Goal: Task Accomplishment & Management: Manage account settings

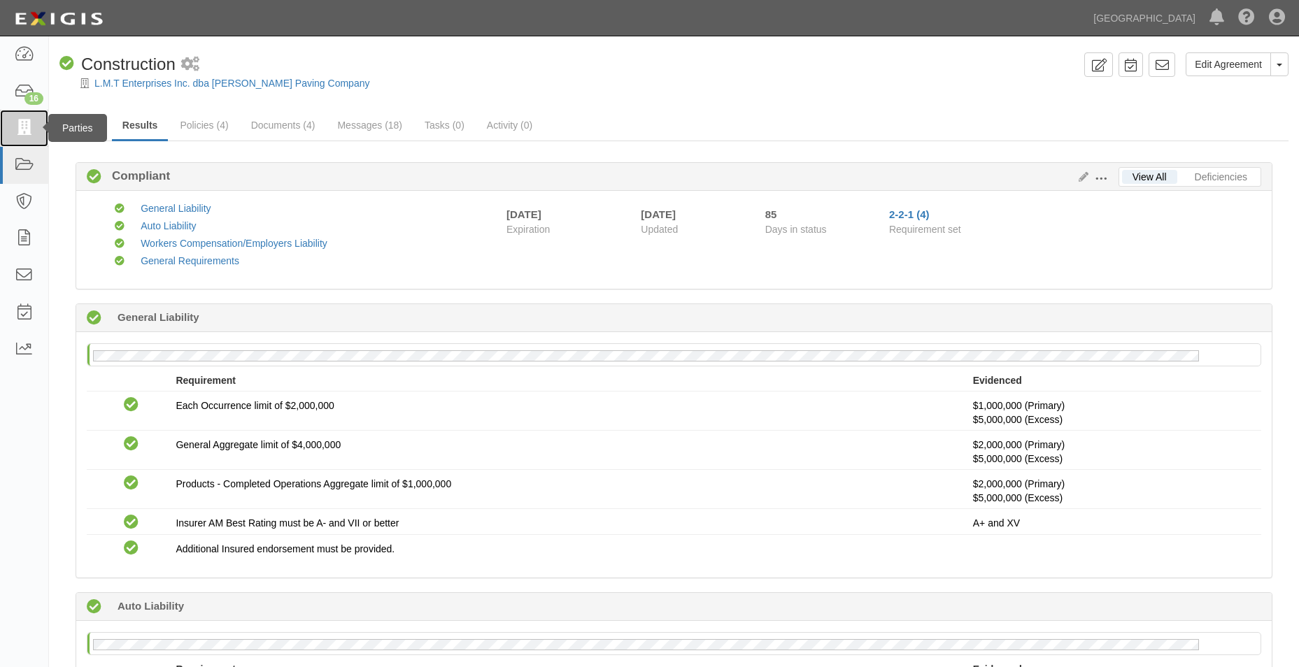
click at [13, 119] on link at bounding box center [24, 128] width 48 height 37
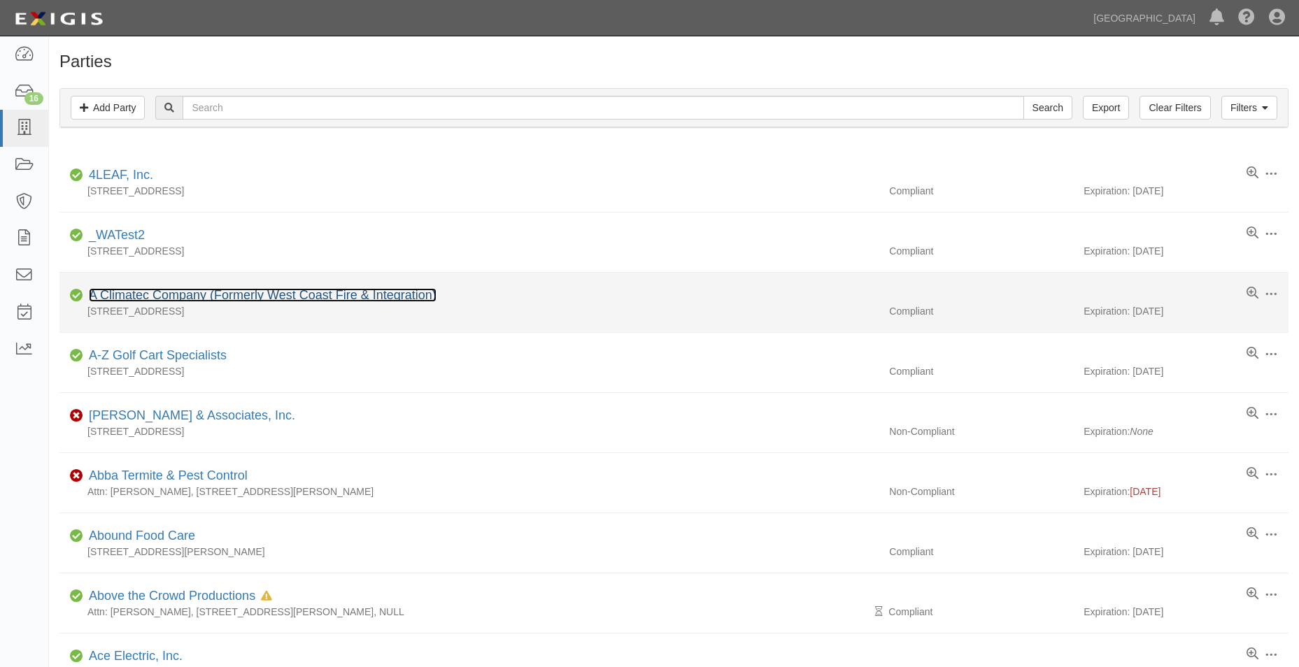
click at [132, 295] on link "A Climatec Company (Formerly West Coast Fire & Integration)" at bounding box center [263, 295] width 348 height 14
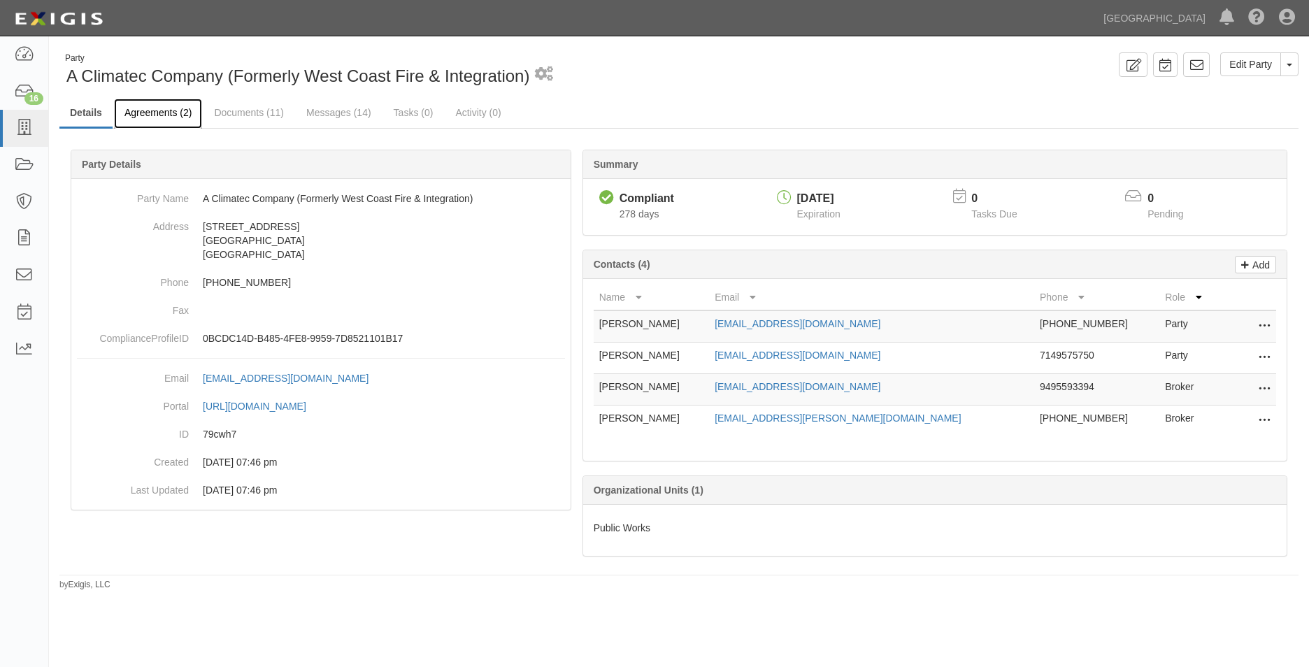
click at [172, 111] on link "Agreements (2)" at bounding box center [158, 114] width 88 height 30
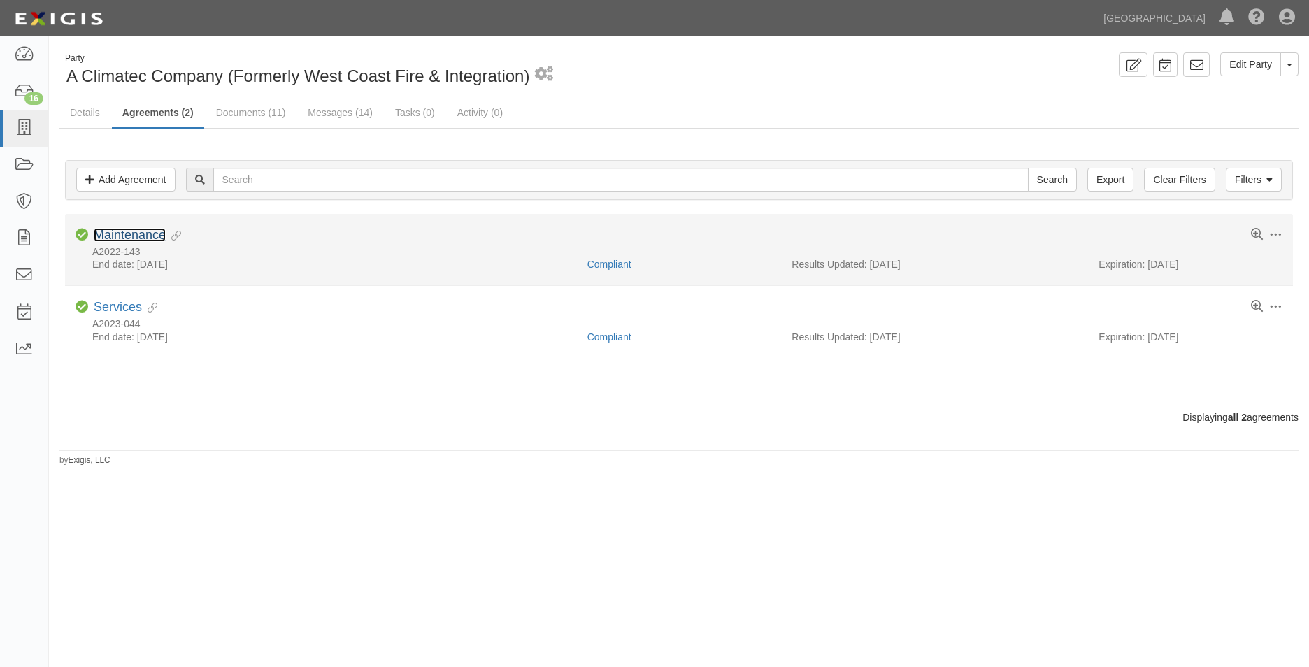
click at [152, 234] on link "Maintenance" at bounding box center [130, 235] width 72 height 14
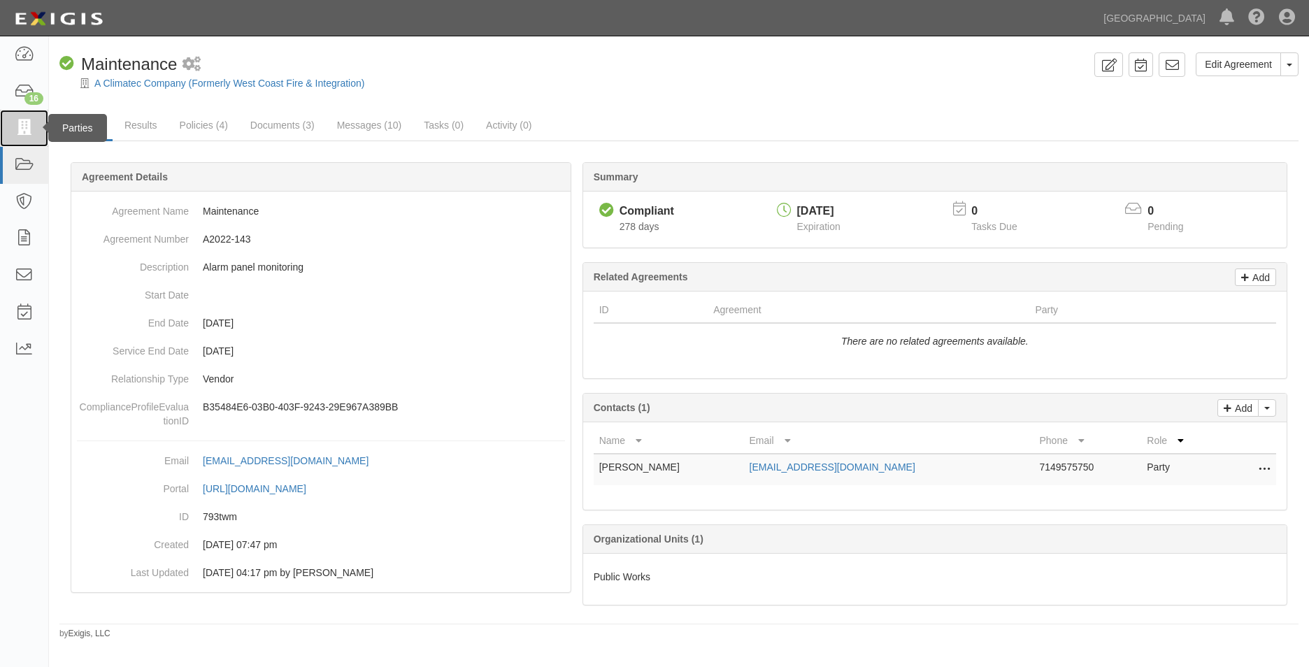
click at [32, 136] on icon at bounding box center [24, 128] width 20 height 16
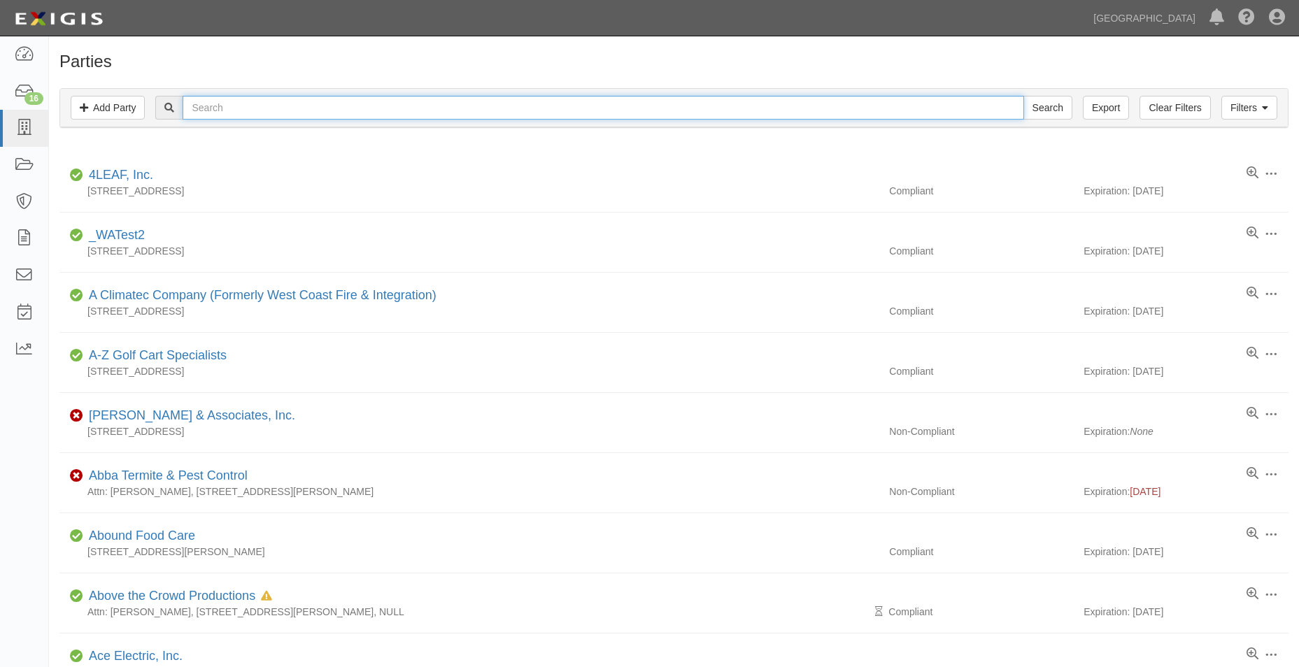
click at [199, 104] on input "text" at bounding box center [603, 108] width 841 height 24
type input "raycom"
click at [1023, 96] on input "Search" at bounding box center [1047, 108] width 49 height 24
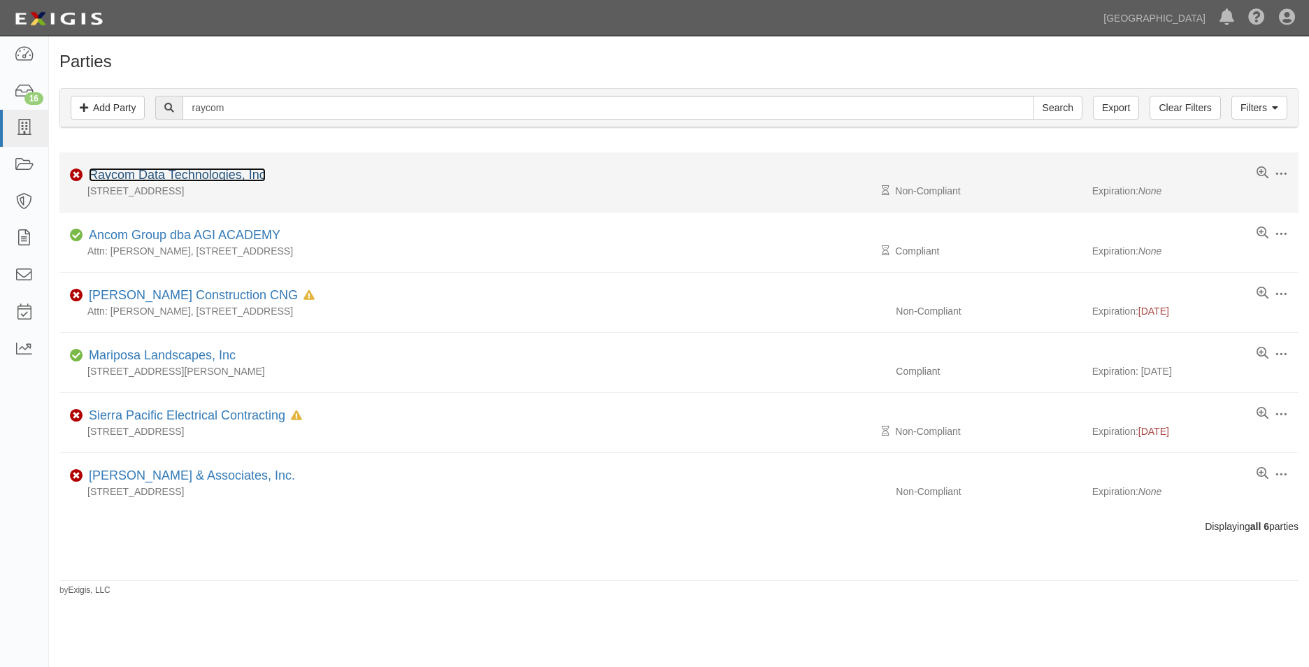
click at [252, 174] on link "Raycom Data Technologies, Inc" at bounding box center [177, 175] width 177 height 14
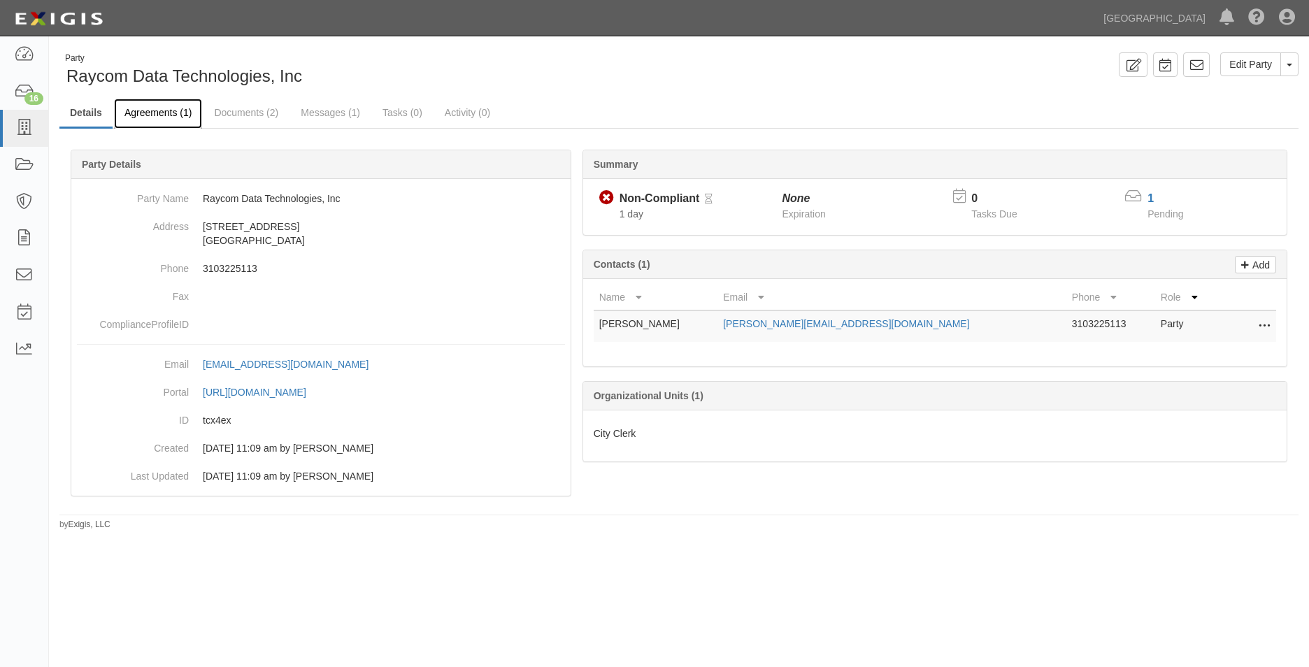
click at [166, 108] on link "Agreements (1)" at bounding box center [158, 114] width 88 height 30
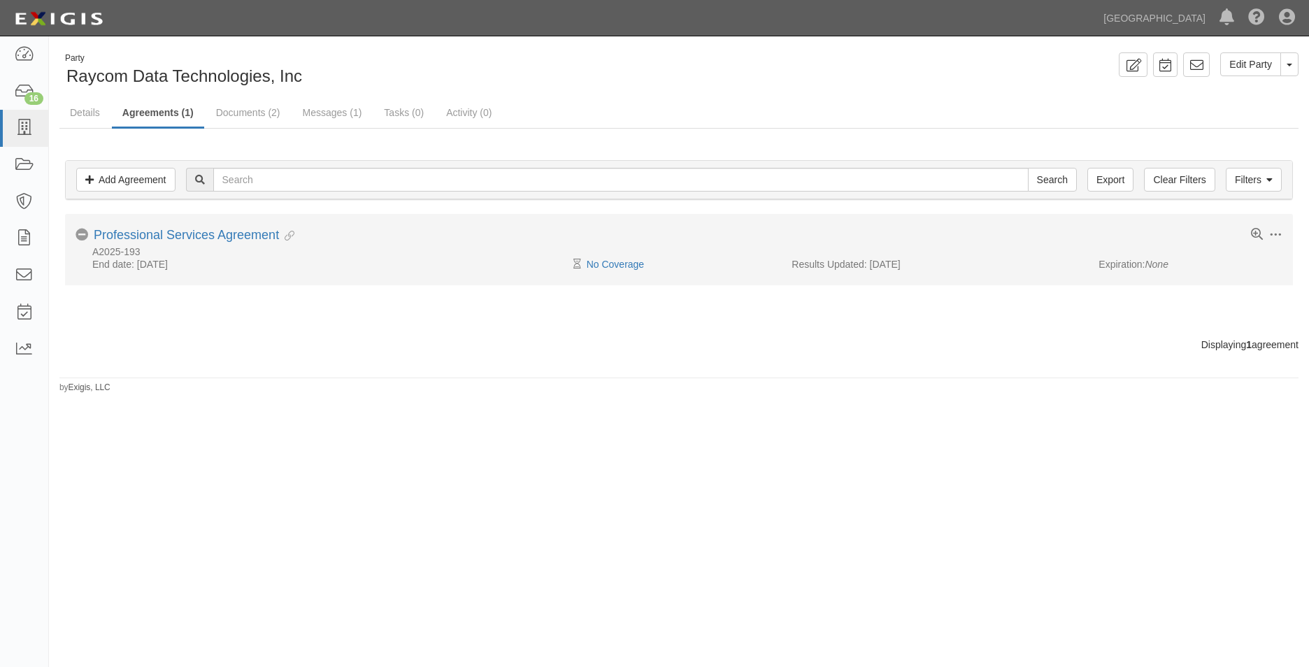
click at [202, 226] on li "Toggle Agreement Dropdown Edit Log activity Add task Send message Archive No Co…" at bounding box center [679, 249] width 1228 height 71
click at [204, 234] on link "Professional Services Agreement" at bounding box center [186, 235] width 185 height 14
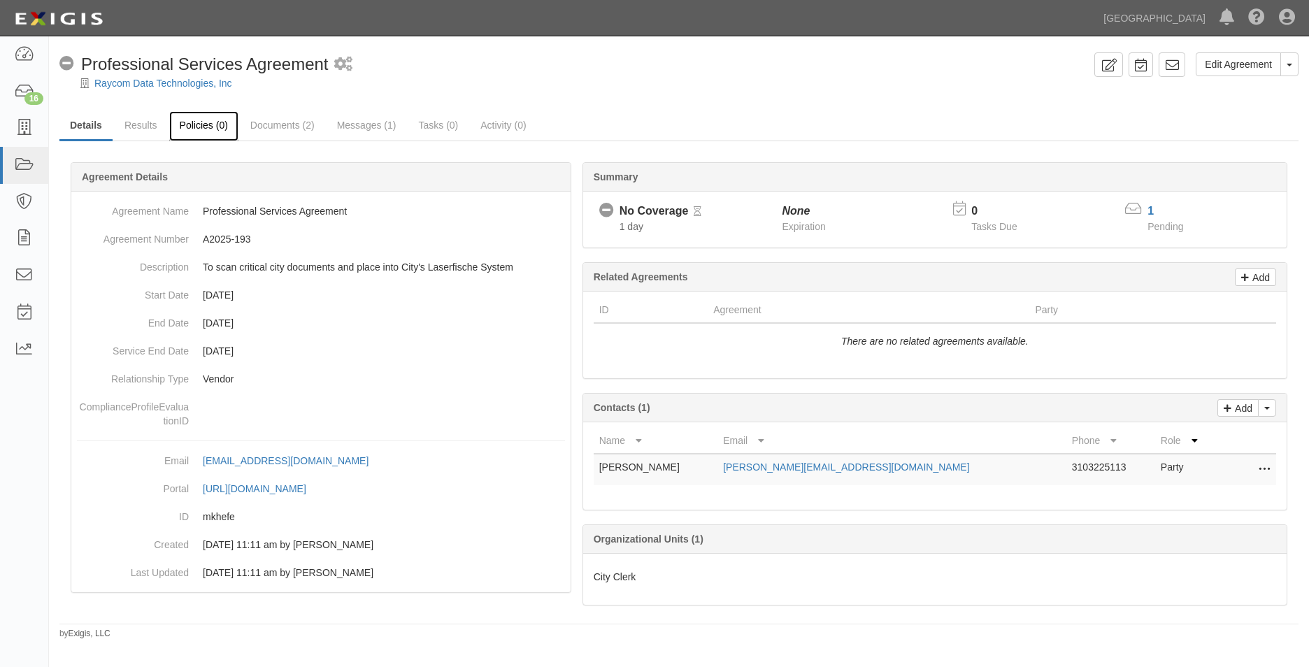
click at [204, 132] on link "Policies (0)" at bounding box center [203, 126] width 69 height 30
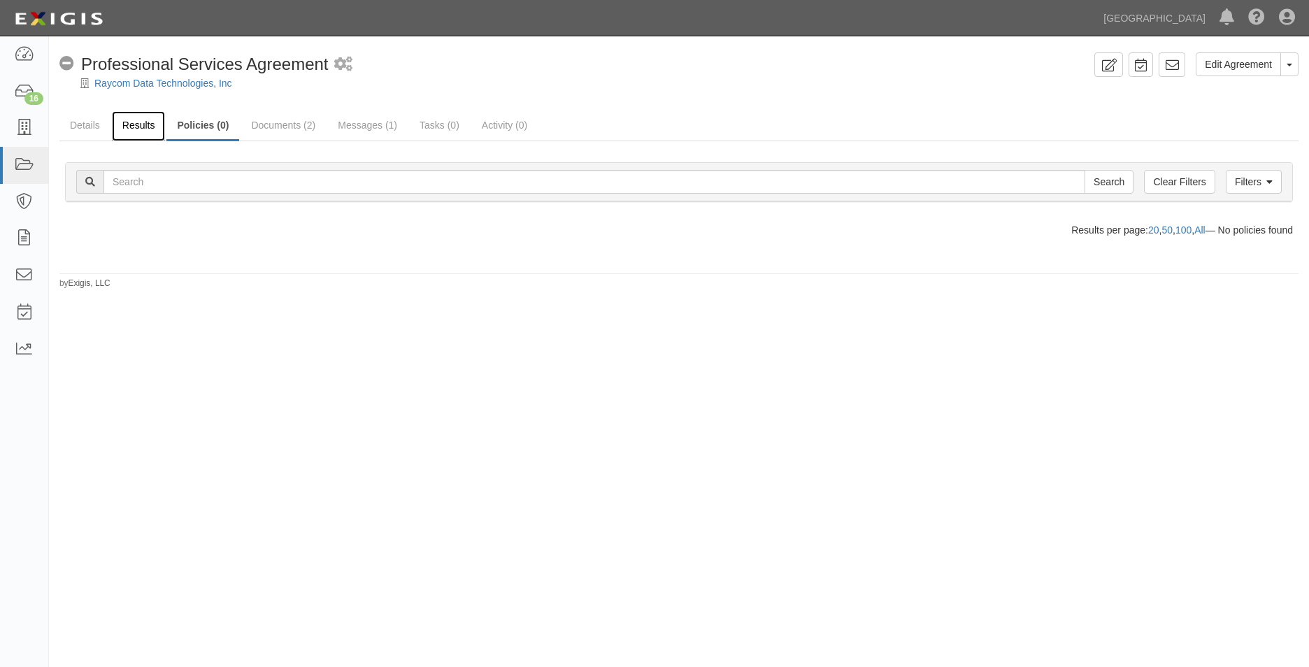
click at [130, 118] on link "Results" at bounding box center [139, 126] width 54 height 30
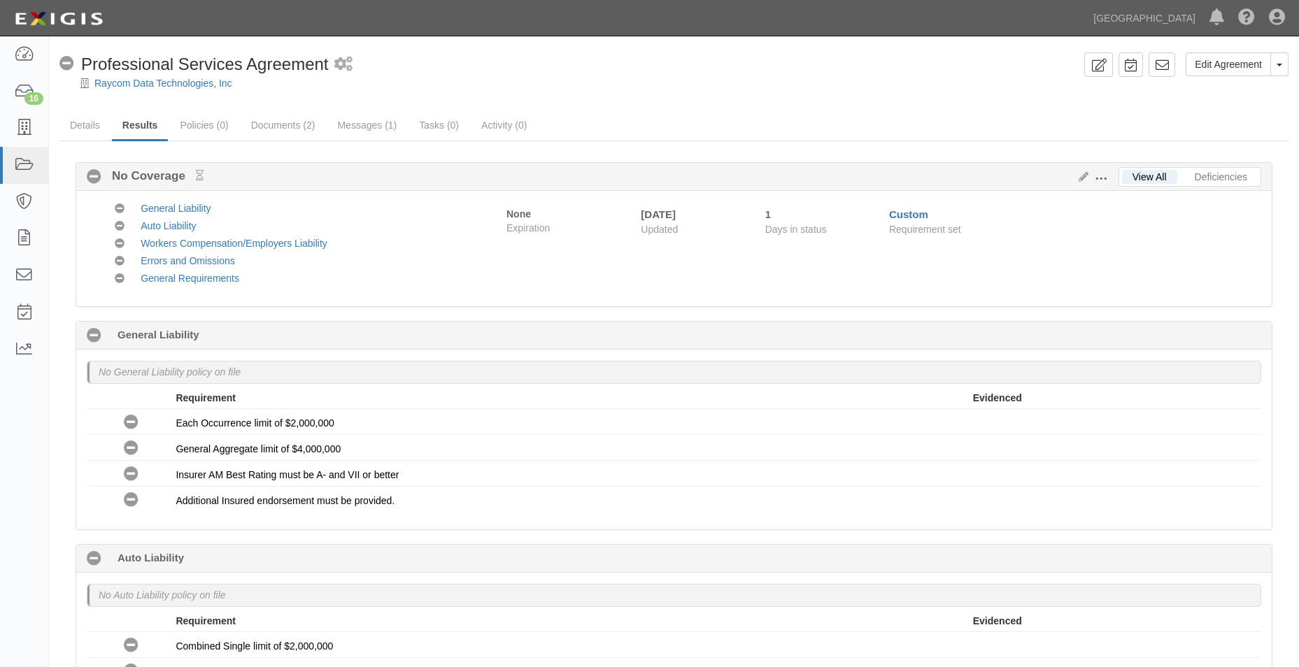
click at [1100, 180] on span at bounding box center [1101, 179] width 13 height 13
click at [1121, 176] on link "Edit Requirements" at bounding box center [1165, 175] width 111 height 25
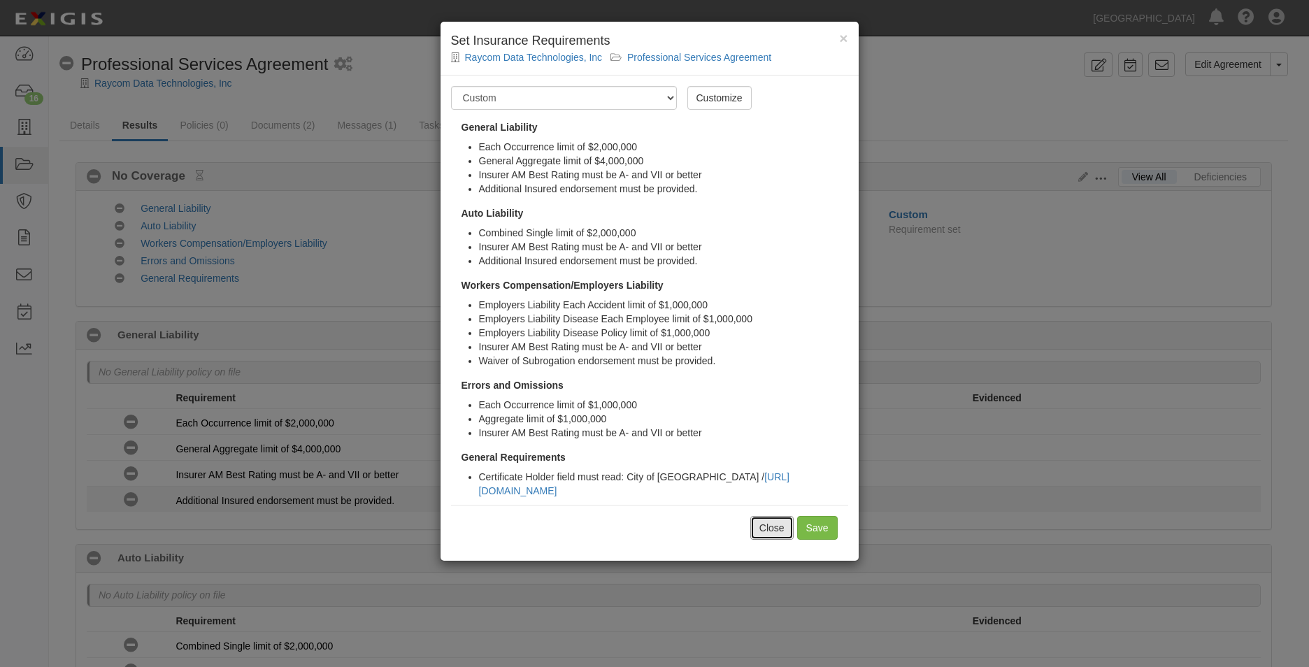
drag, startPoint x: 777, startPoint y: 526, endPoint x: 814, endPoint y: 494, distance: 48.6
click at [776, 524] on button "Close" at bounding box center [772, 528] width 43 height 24
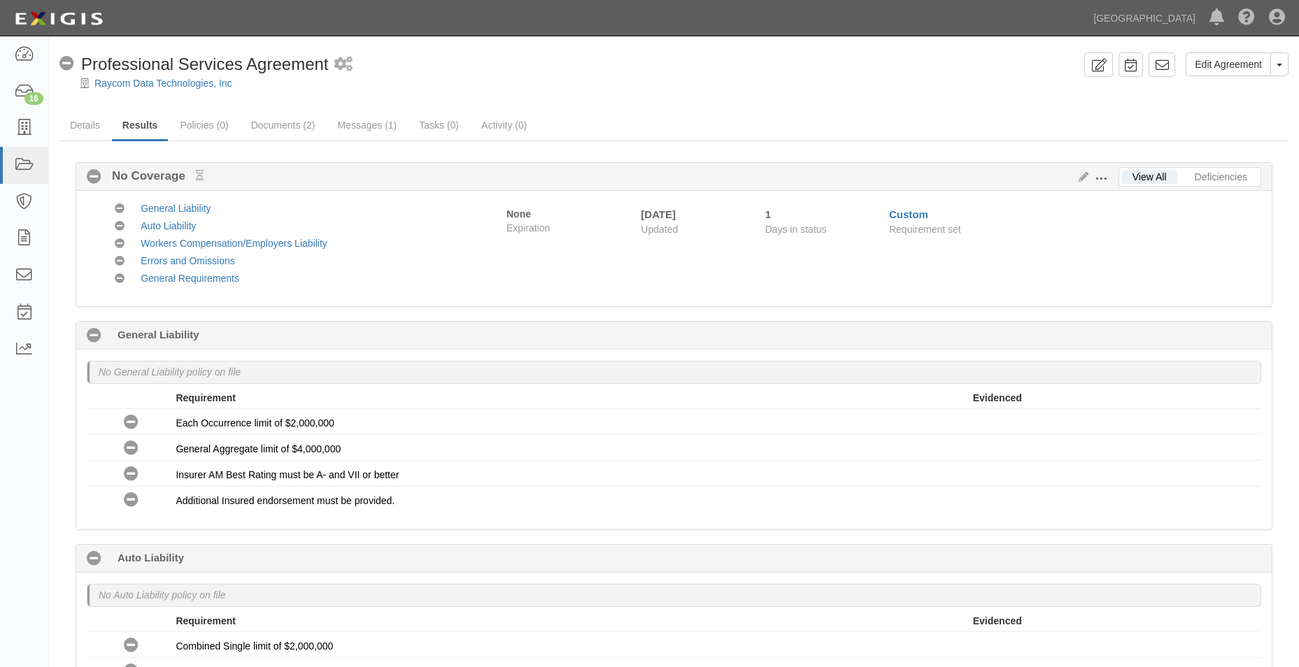
click at [1103, 179] on span at bounding box center [1101, 179] width 13 height 13
click at [1102, 182] on span at bounding box center [1101, 179] width 13 height 13
click at [1120, 177] on link "Edit Requirements" at bounding box center [1165, 175] width 111 height 25
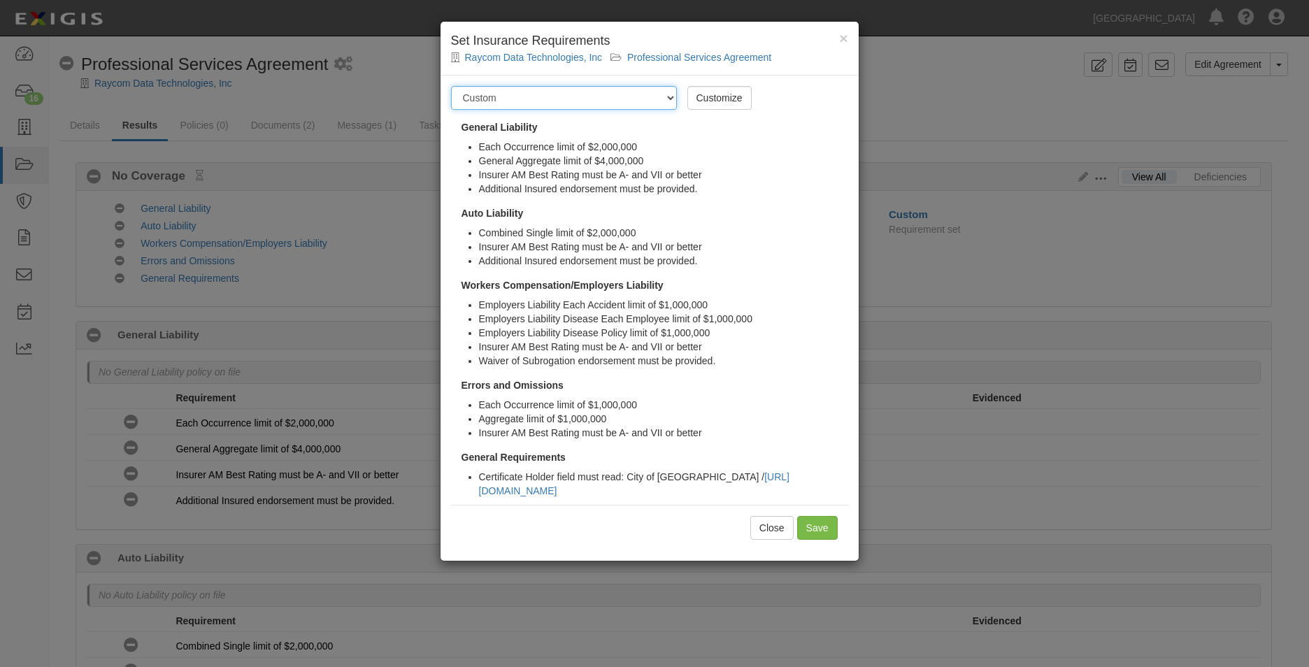
click at [653, 91] on select "-- Select requirement set -- 0-0-0-.03 Prof. Liability 0-0-0-1 CYB 0-1-0-0-1 E&…" at bounding box center [564, 98] width 226 height 24
drag, startPoint x: 760, startPoint y: 522, endPoint x: 762, endPoint y: 492, distance: 29.4
click at [762, 519] on button "Close" at bounding box center [772, 528] width 43 height 24
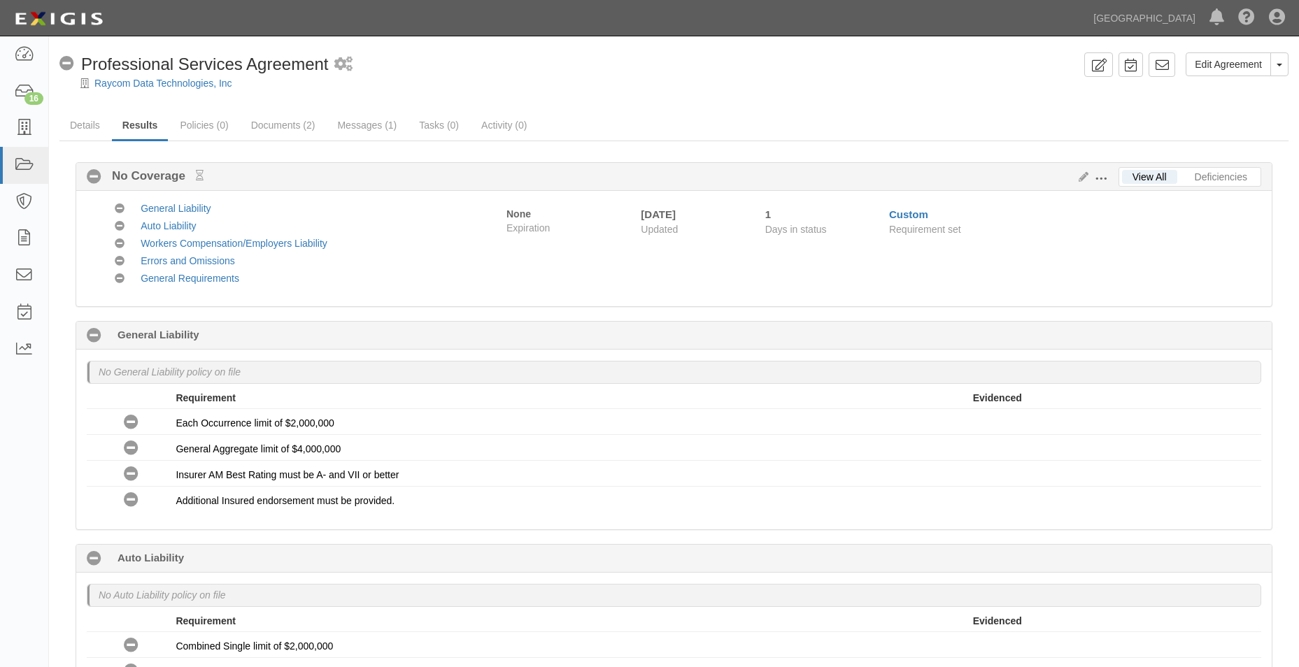
click at [1108, 178] on button at bounding box center [1103, 177] width 30 height 15
click at [1130, 176] on link "Edit Requirements" at bounding box center [1165, 175] width 111 height 25
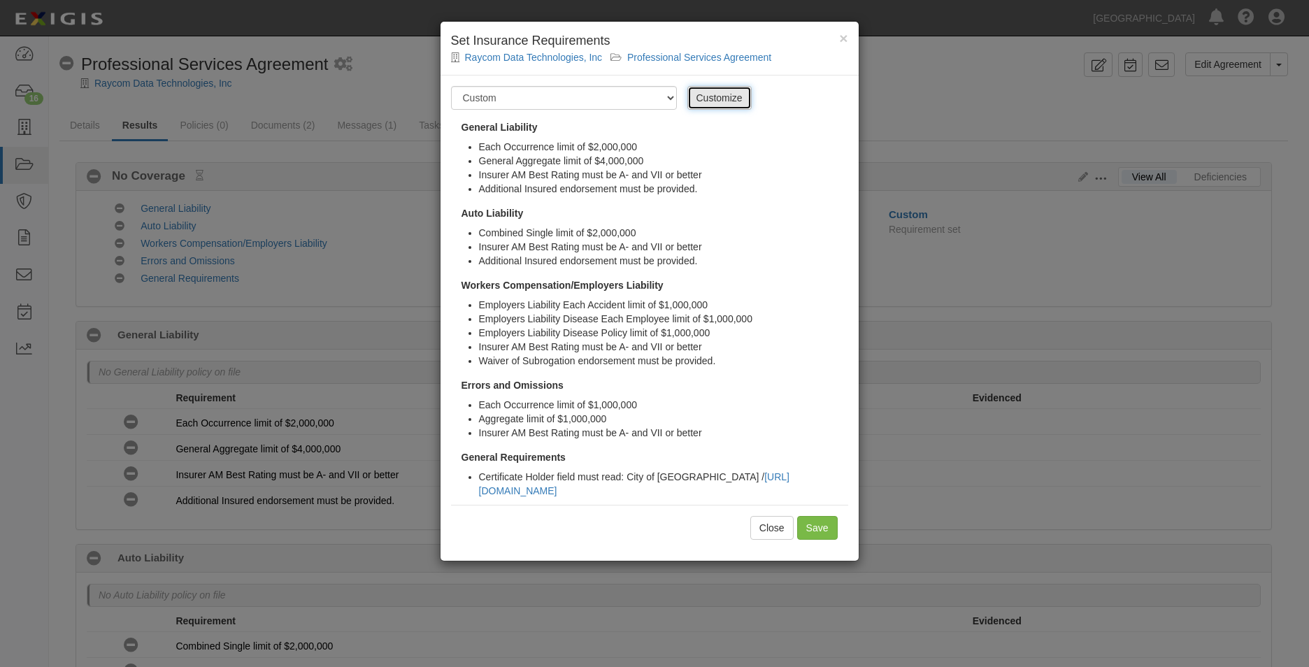
click at [692, 91] on link "Customize" at bounding box center [720, 98] width 64 height 24
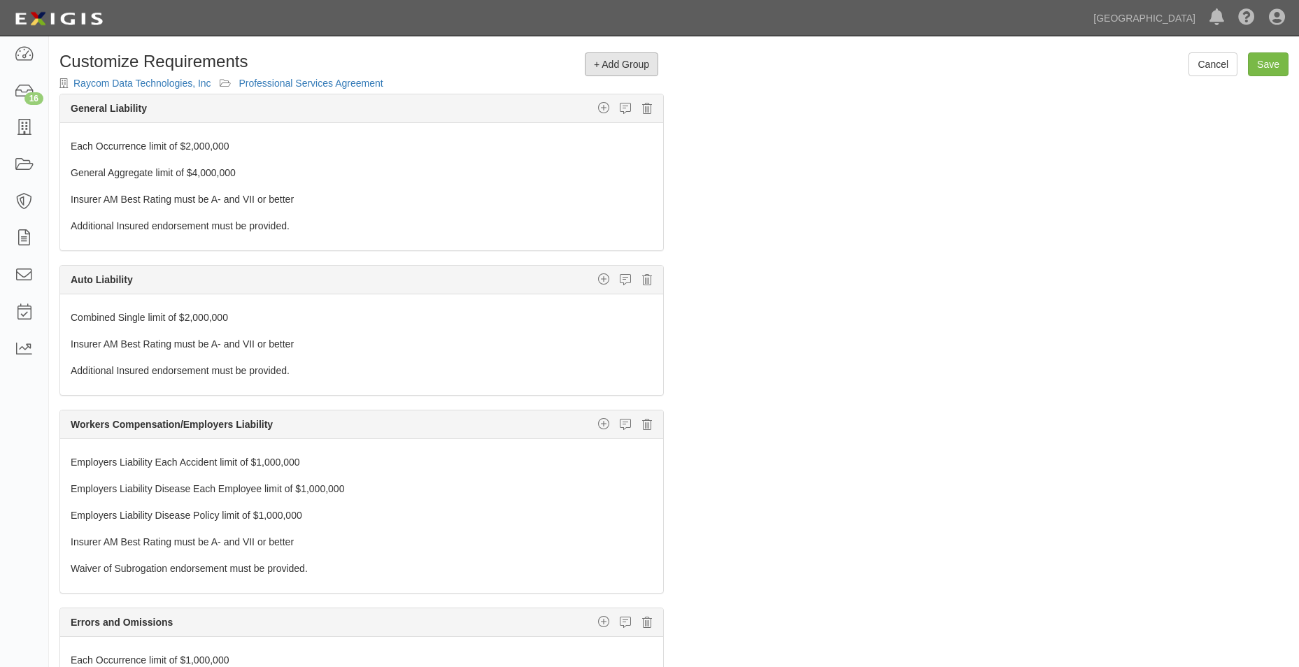
click at [637, 55] on button "+ Add Group" at bounding box center [621, 64] width 73 height 24
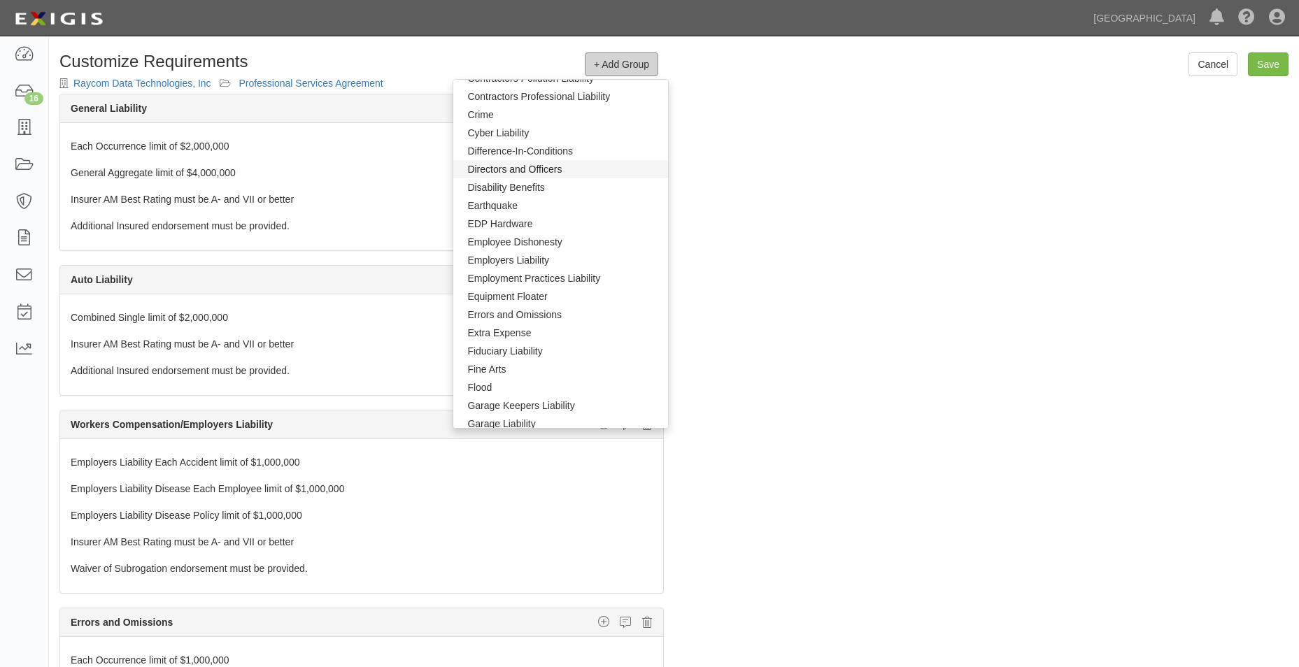
scroll to position [280, 0]
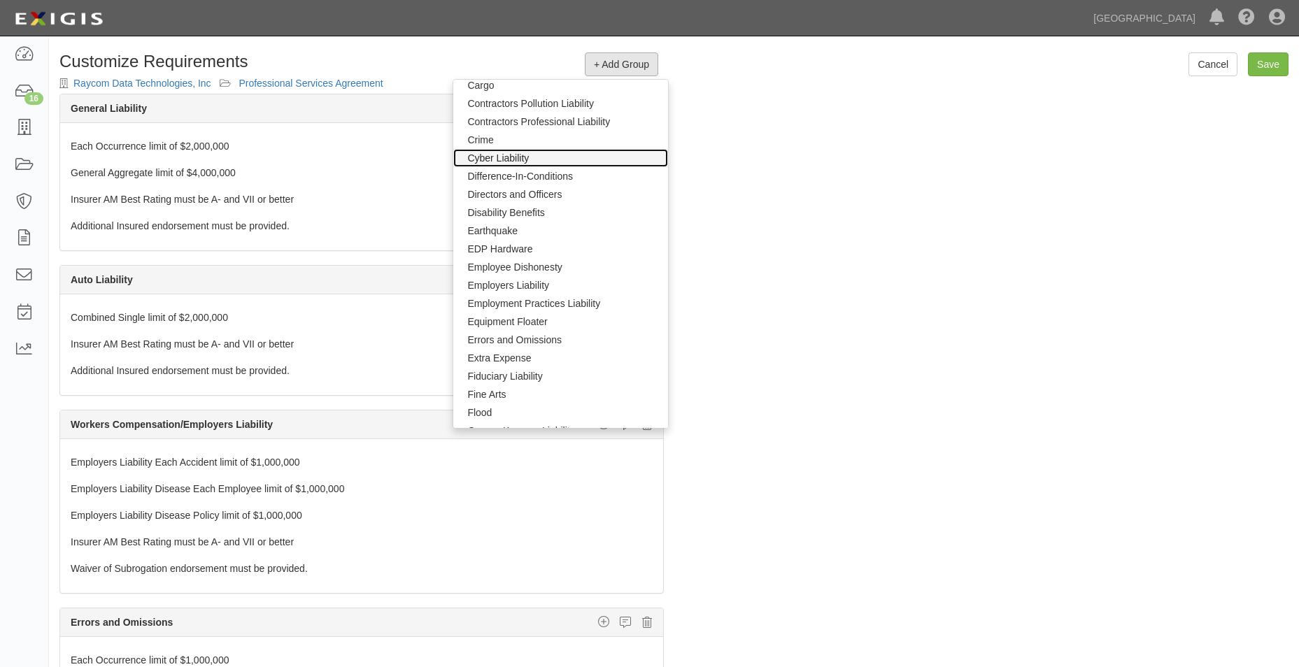
click at [534, 163] on link "Cyber Liability" at bounding box center [560, 158] width 215 height 18
click at [611, 154] on link "Cyber Liability" at bounding box center [560, 158] width 215 height 18
click at [767, 152] on div "The requirements in red require changes in order to save. General Liability Add…" at bounding box center [674, 421] width 1250 height 655
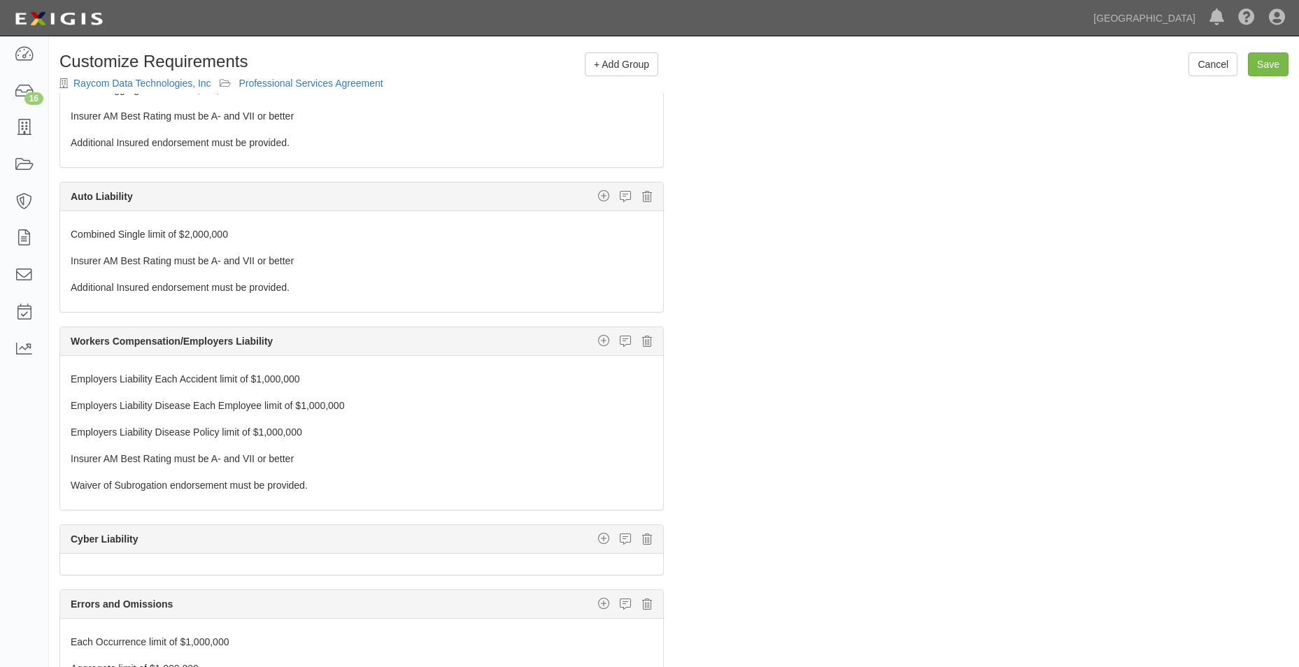
scroll to position [182, 0]
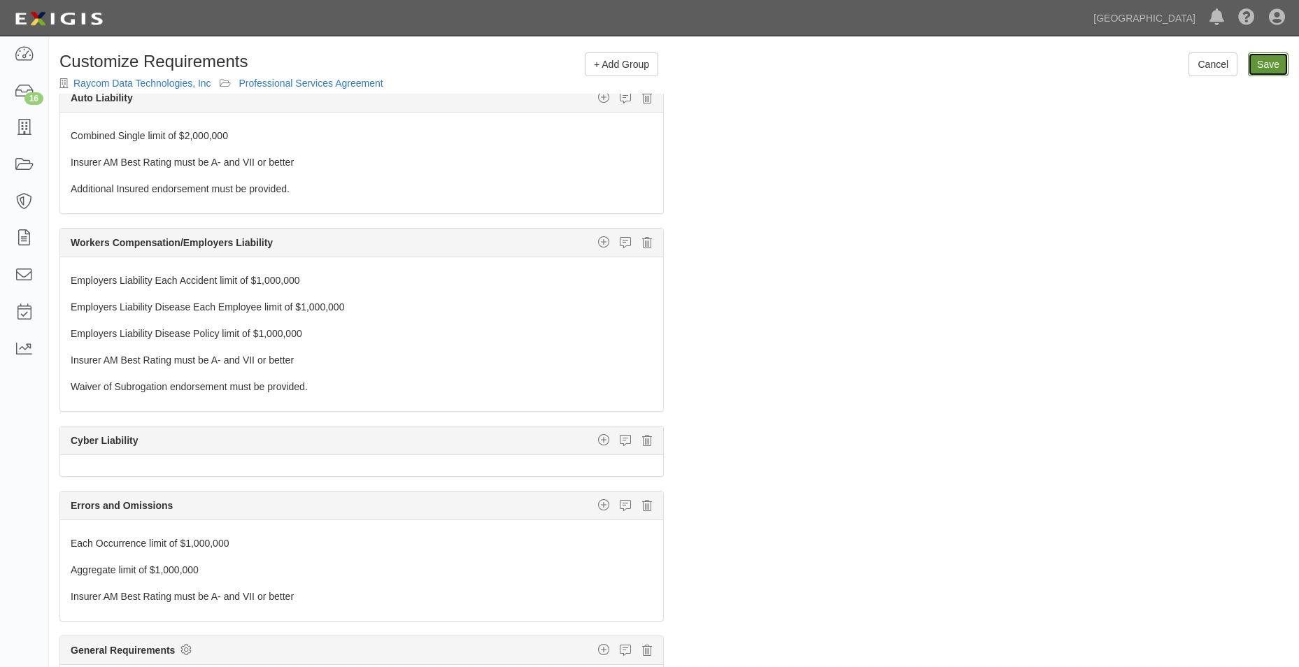
click at [1270, 53] on input "Save" at bounding box center [1268, 64] width 41 height 24
click at [598, 439] on icon "button" at bounding box center [603, 440] width 11 height 13
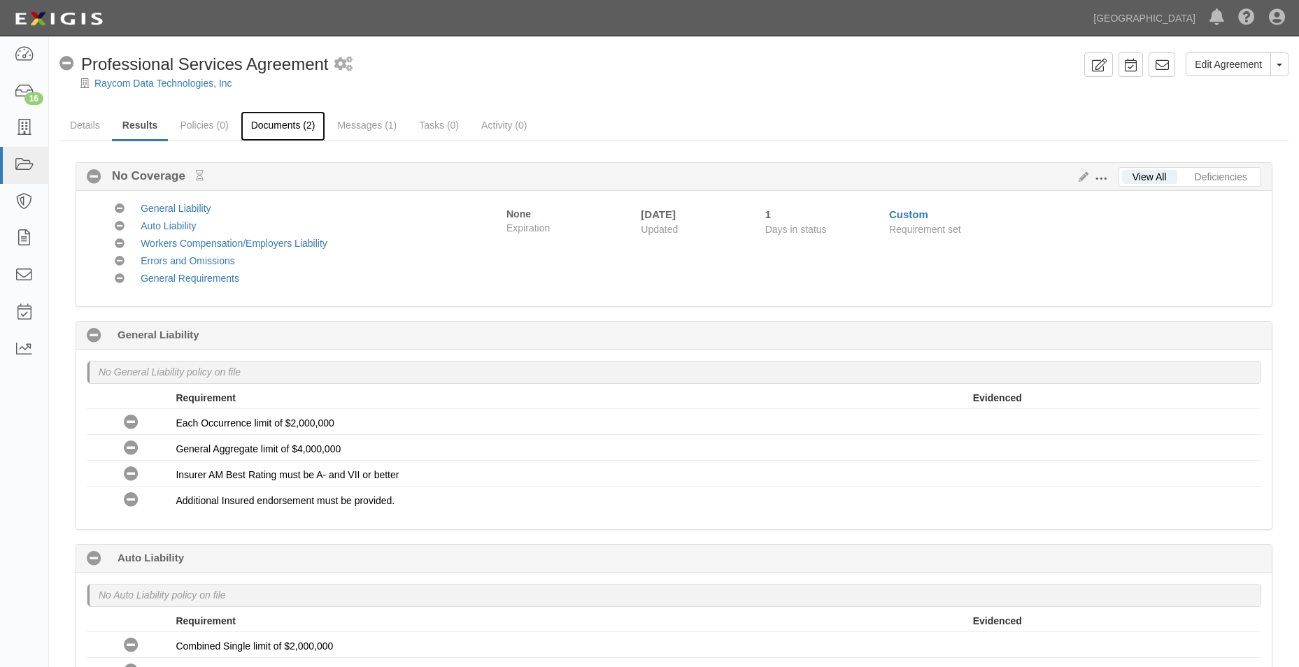
click at [276, 127] on link "Documents (2)" at bounding box center [283, 126] width 85 height 30
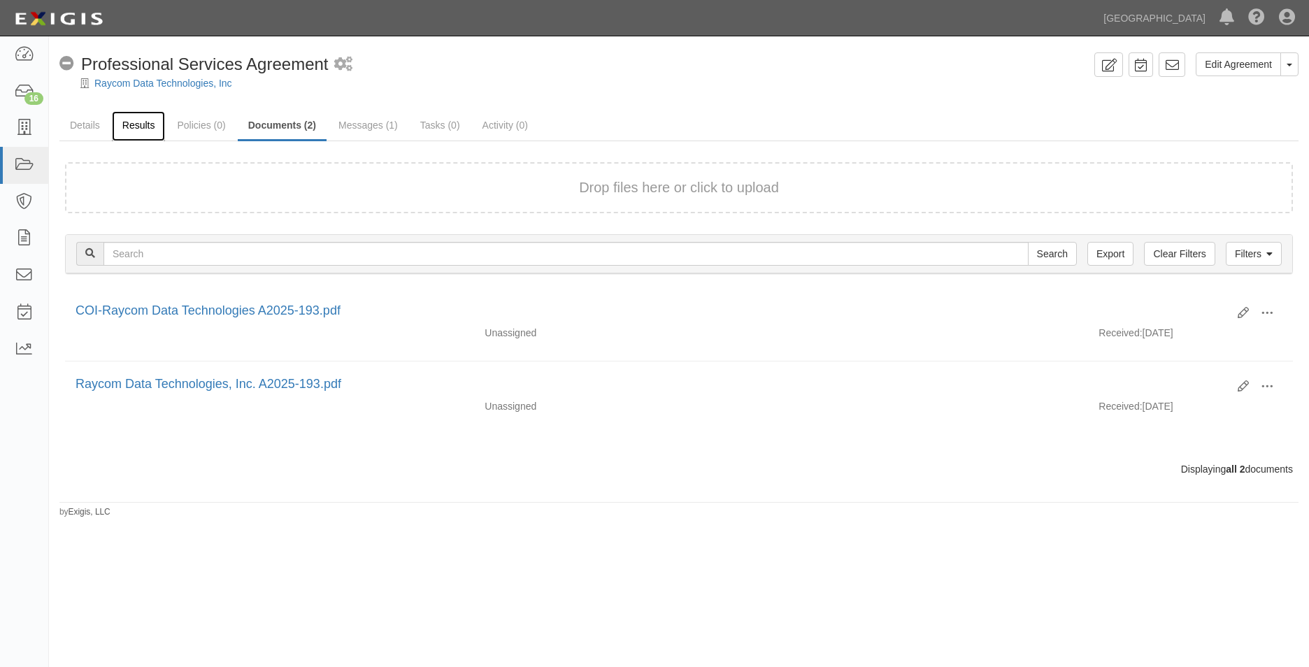
click at [152, 122] on link "Results" at bounding box center [139, 126] width 54 height 30
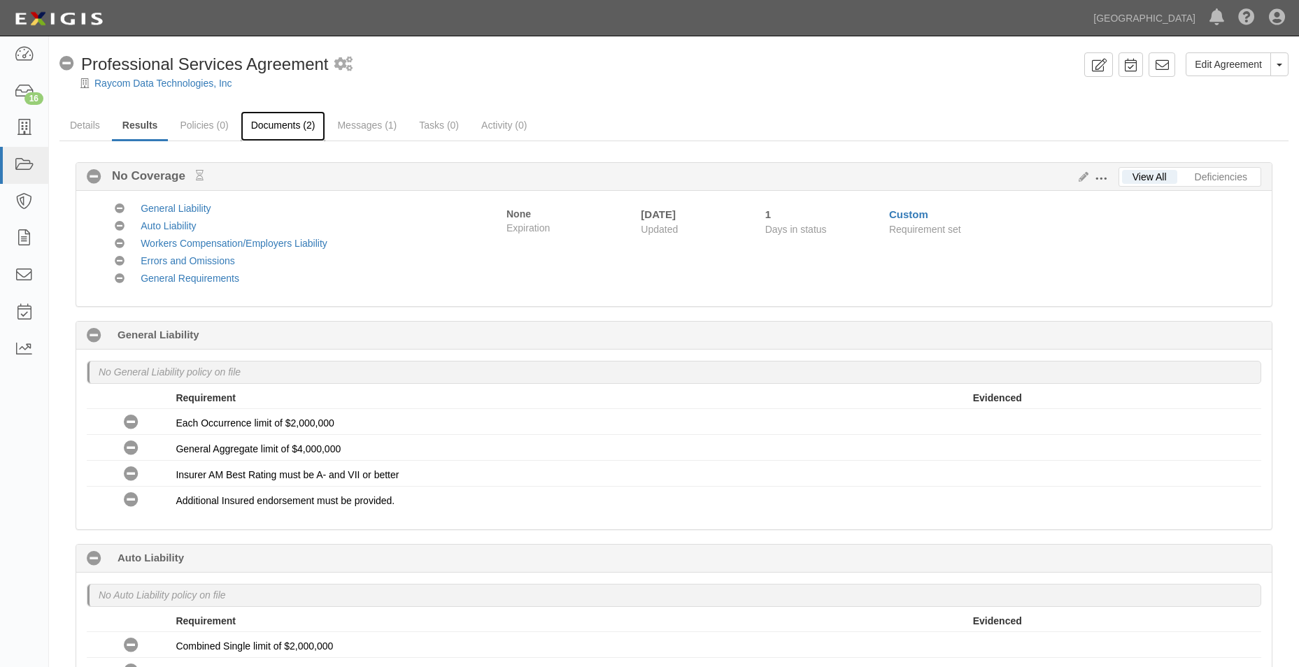
click at [285, 131] on link "Documents (2)" at bounding box center [283, 126] width 85 height 30
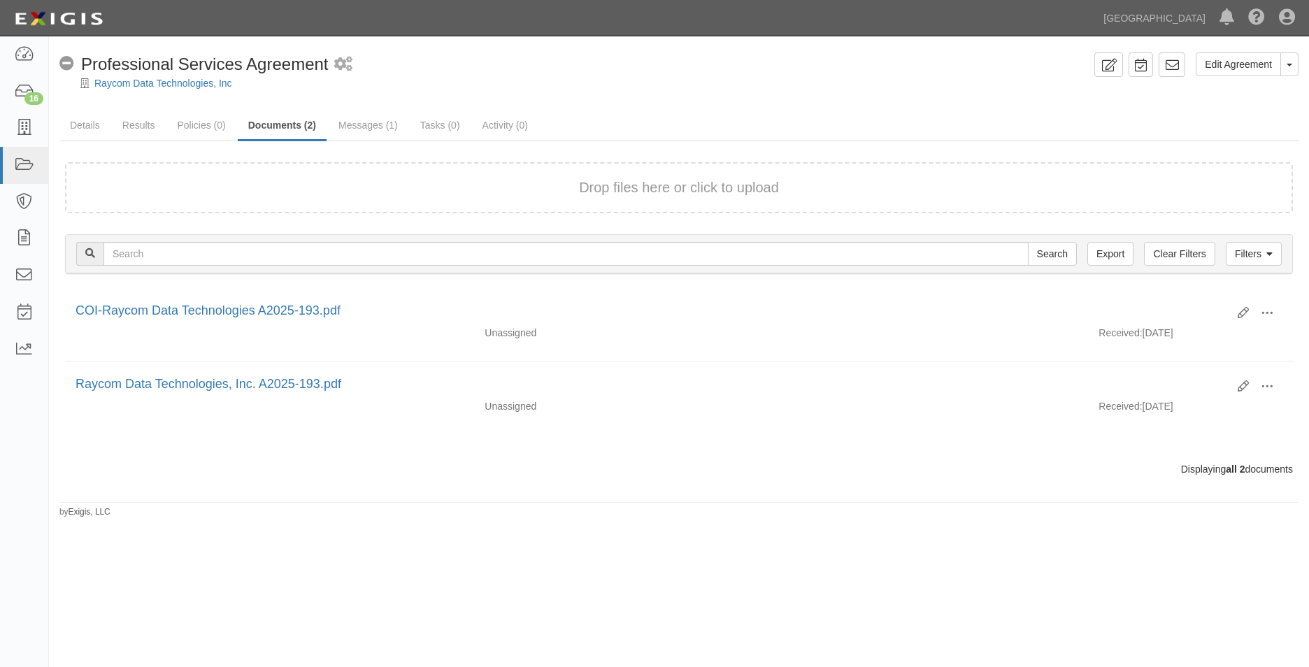
drag, startPoint x: 414, startPoint y: 565, endPoint x: 506, endPoint y: 515, distance: 104.6
click at [416, 564] on div "Edit Agreement Toggle Agreement Dropdown View Audit Trail Archive Agreement Pla…" at bounding box center [654, 342] width 1309 height 601
